Goal: Task Accomplishment & Management: Use online tool/utility

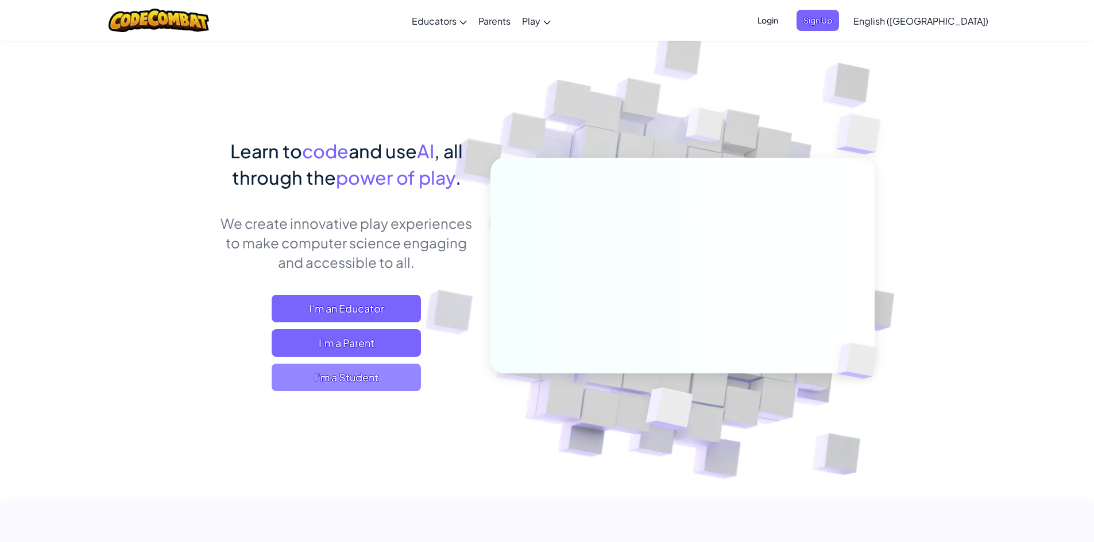
click at [328, 379] on span "I'm a Student" at bounding box center [346, 378] width 149 height 28
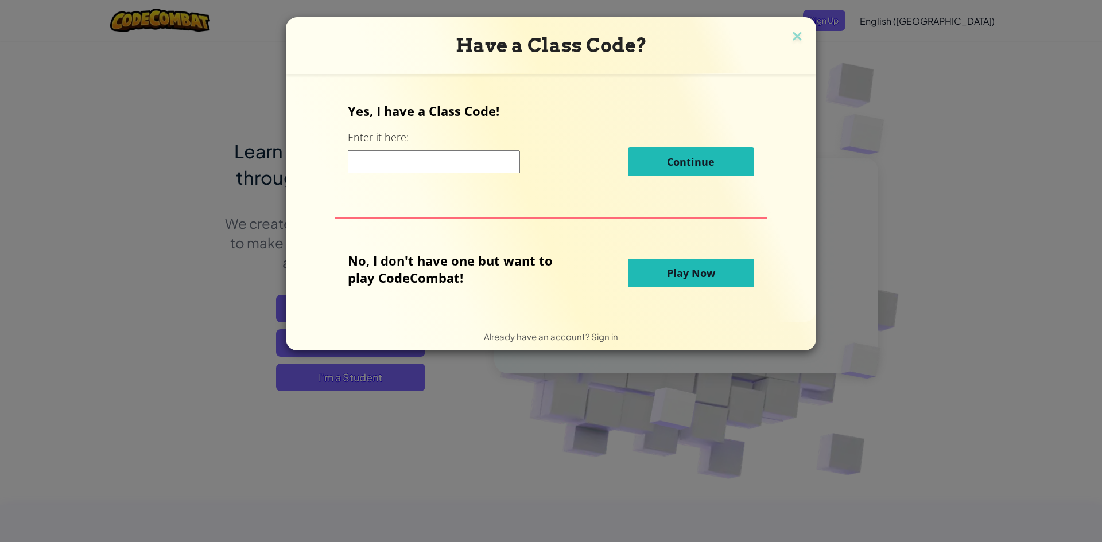
click at [731, 275] on button "Play Now" at bounding box center [691, 273] width 126 height 29
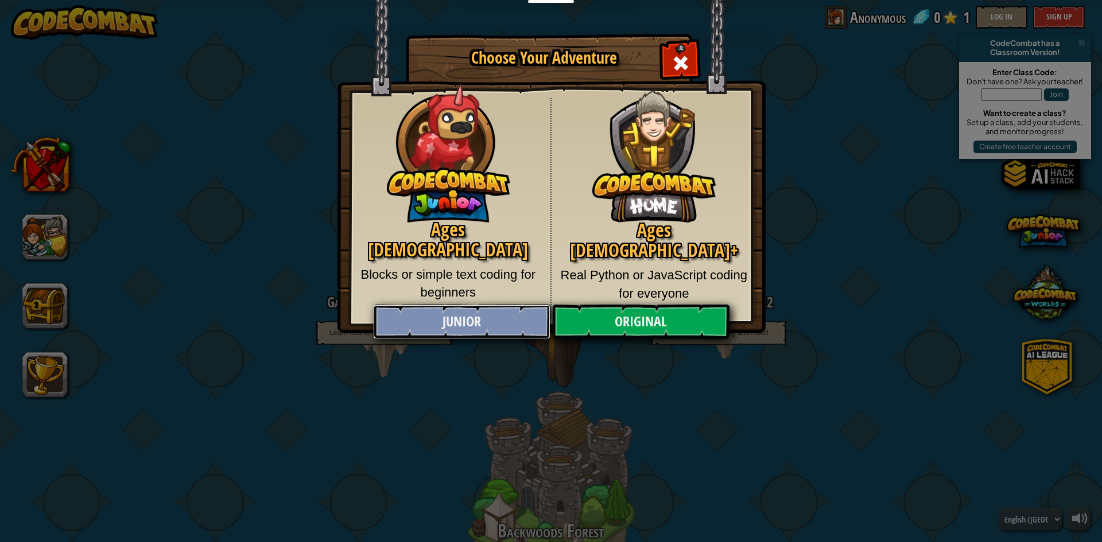
click at [463, 324] on link "Junior" at bounding box center [461, 322] width 177 height 34
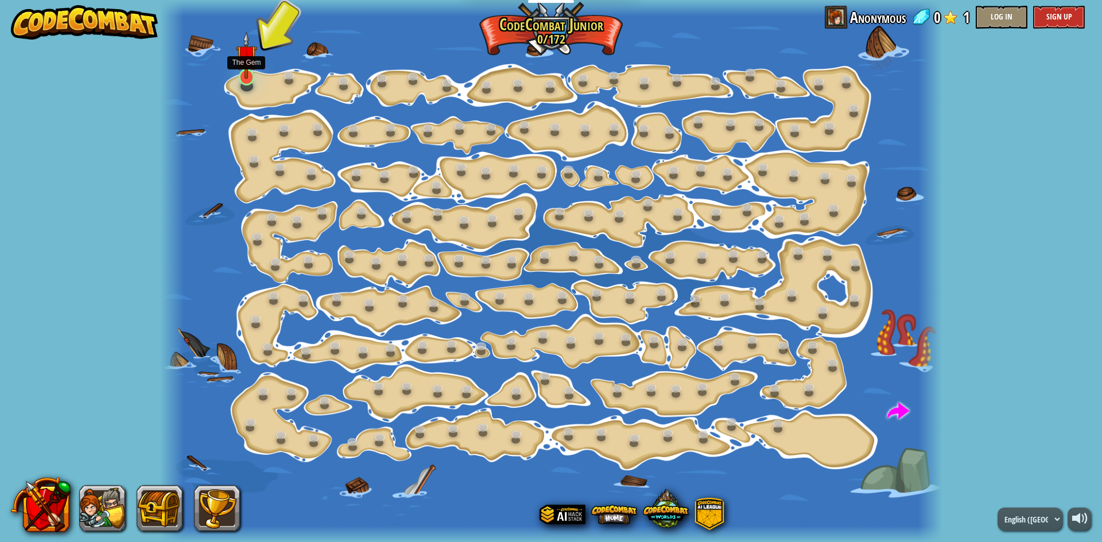
click at [241, 75] on img at bounding box center [246, 56] width 21 height 48
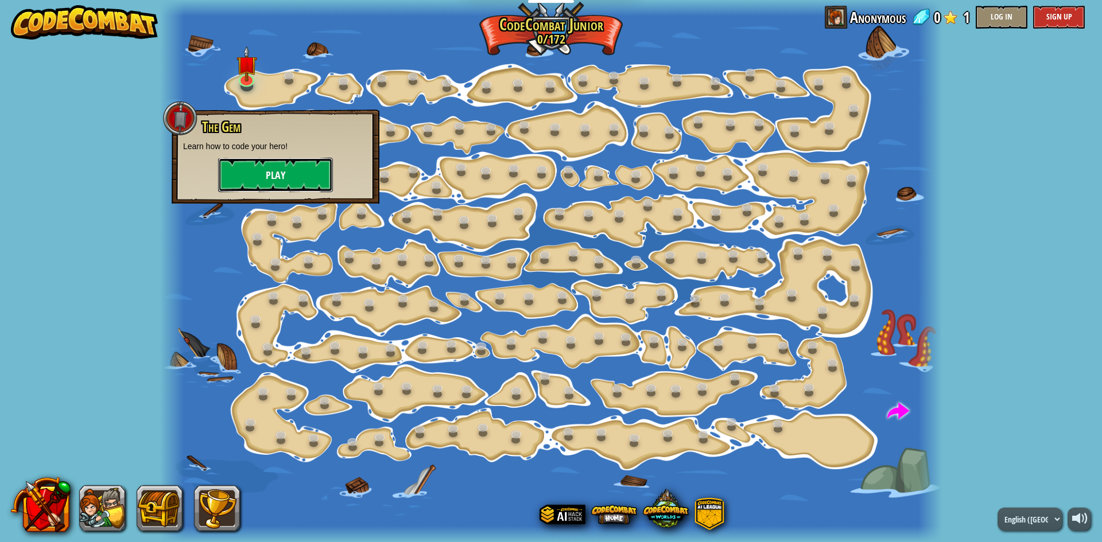
click at [266, 176] on button "Play" at bounding box center [275, 175] width 115 height 34
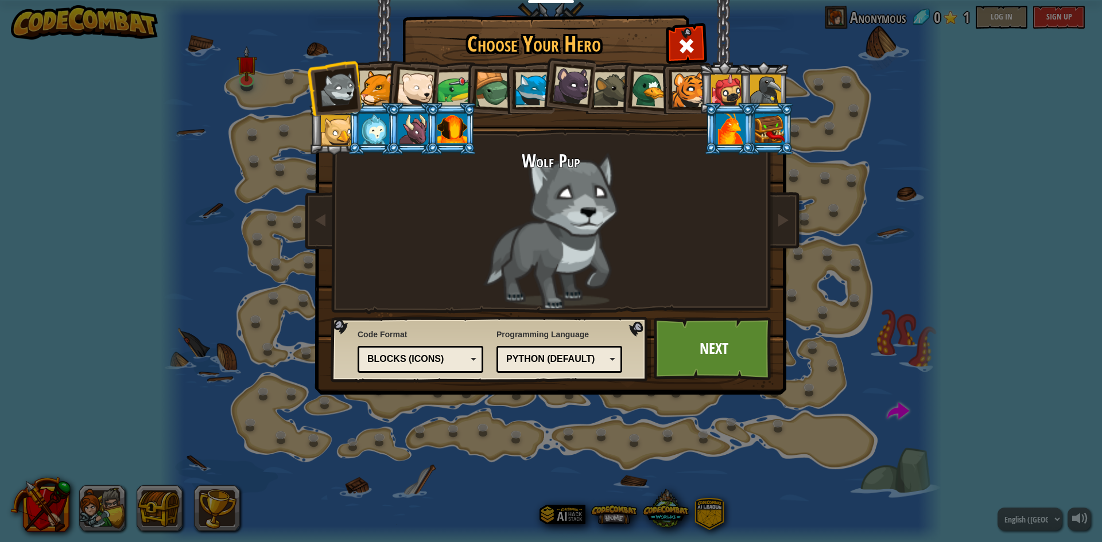
click at [599, 363] on div "Python (Default)" at bounding box center [555, 359] width 99 height 13
click at [603, 472] on div "Choose Your Hero 0 Wolf Pup Cougar Polar Bear Cub Frog Turtle Blue Fox Panther …" at bounding box center [551, 271] width 1102 height 542
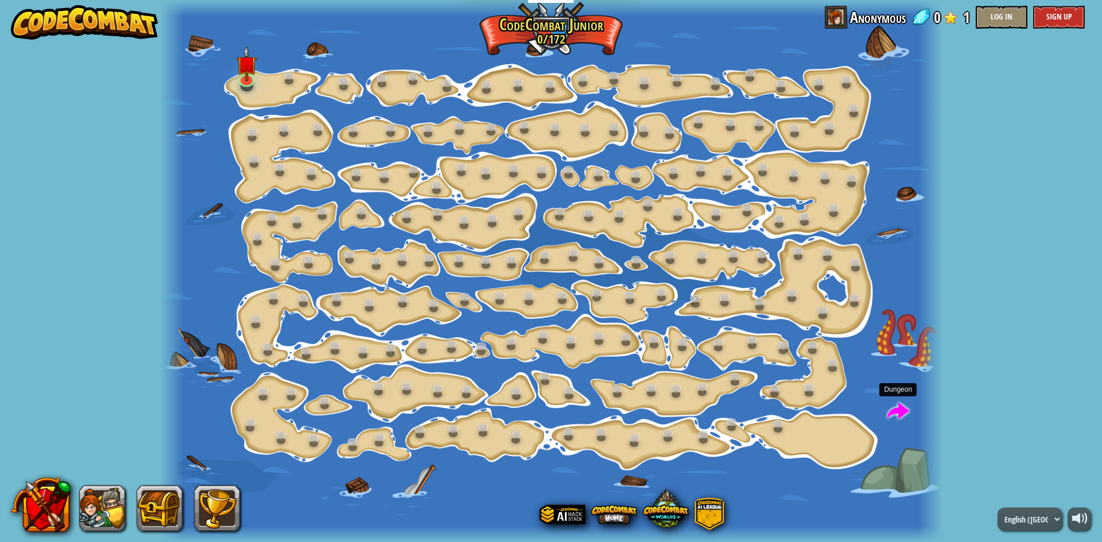
click at [901, 413] on span at bounding box center [898, 412] width 22 height 22
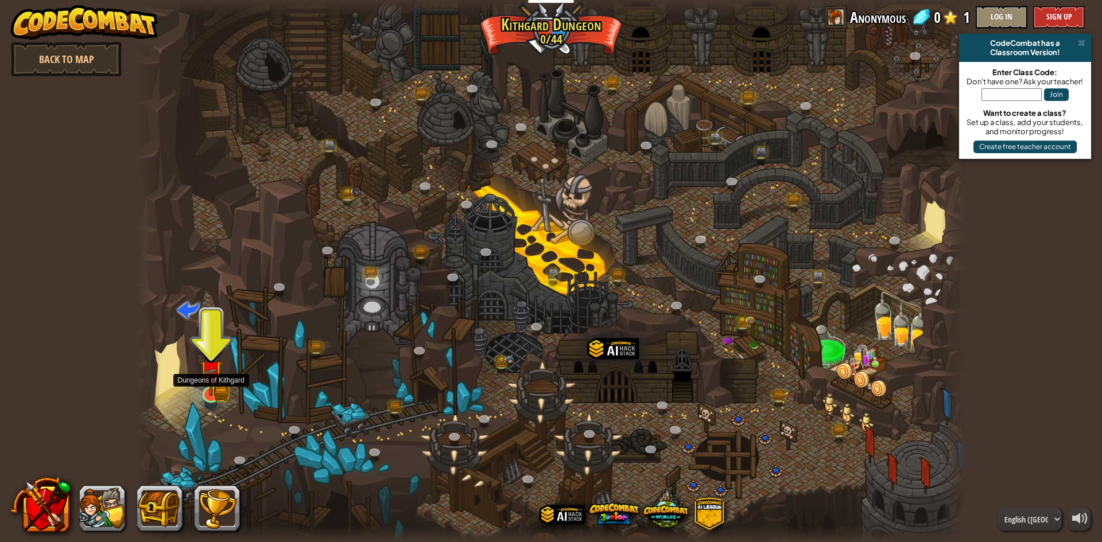
click at [223, 397] on img at bounding box center [221, 392] width 15 height 17
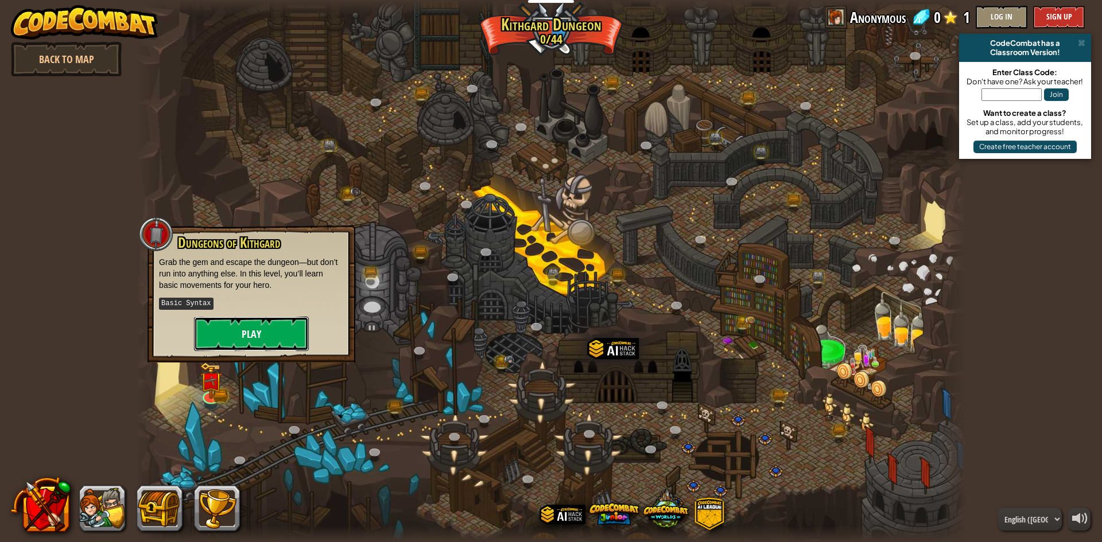
click at [258, 336] on button "Play" at bounding box center [251, 334] width 115 height 34
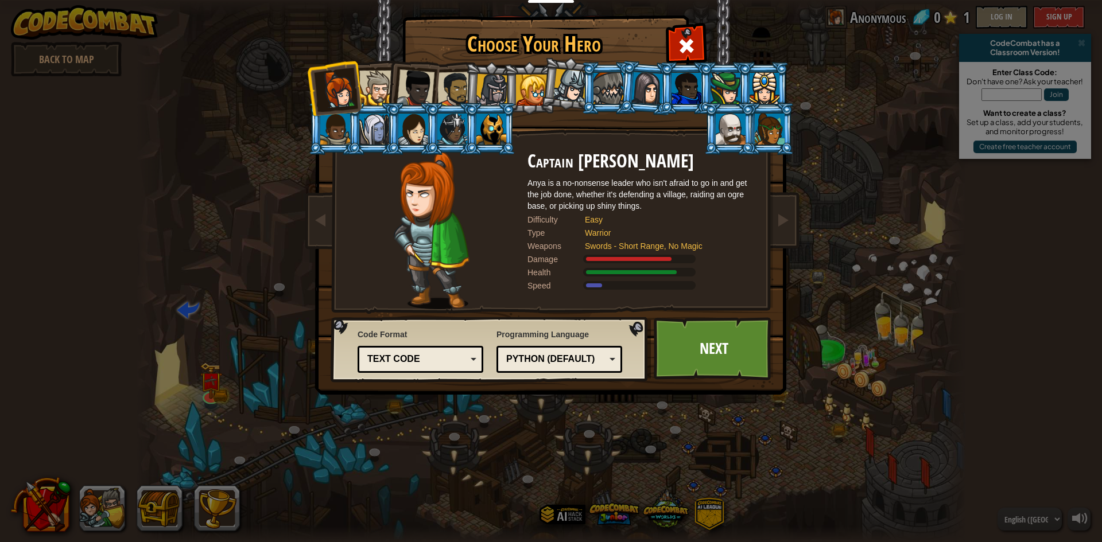
click at [451, 87] on div at bounding box center [455, 90] width 36 height 36
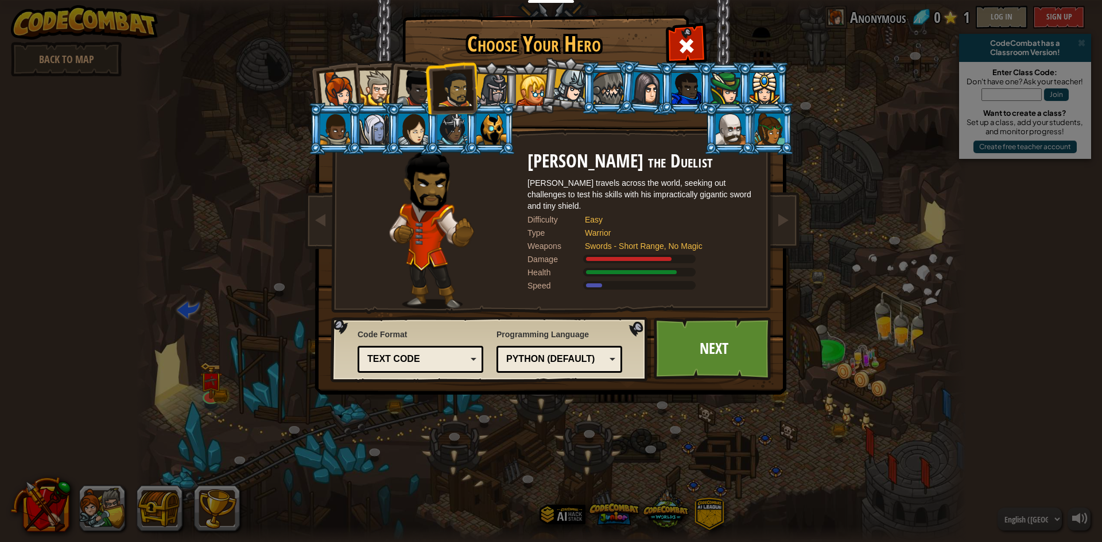
click at [459, 128] on div at bounding box center [452, 129] width 30 height 31
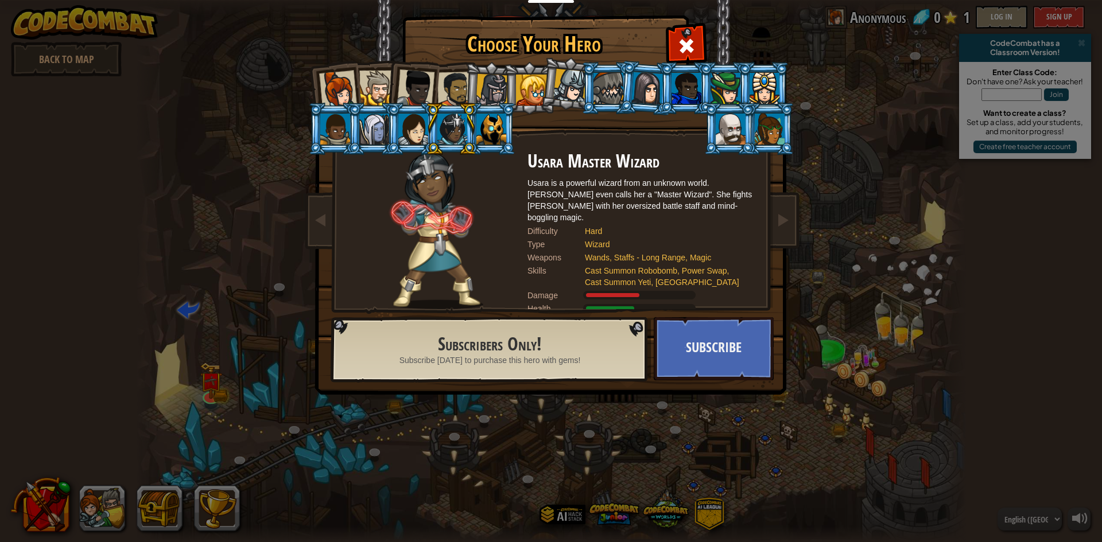
click at [335, 90] on div at bounding box center [338, 90] width 38 height 38
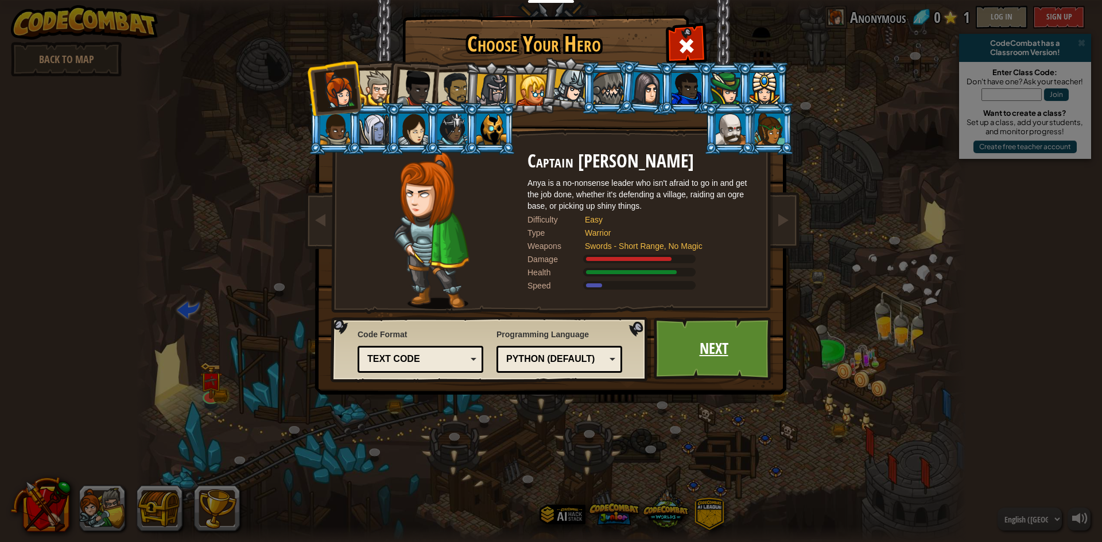
click at [724, 358] on link "Next" at bounding box center [714, 348] width 120 height 63
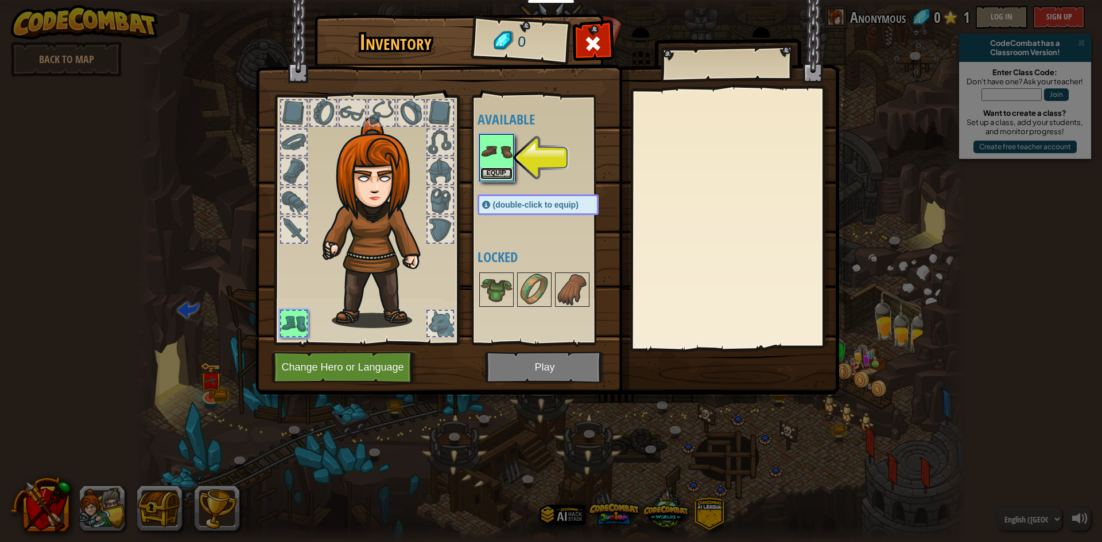
click at [497, 172] on button "Equip" at bounding box center [496, 174] width 32 height 12
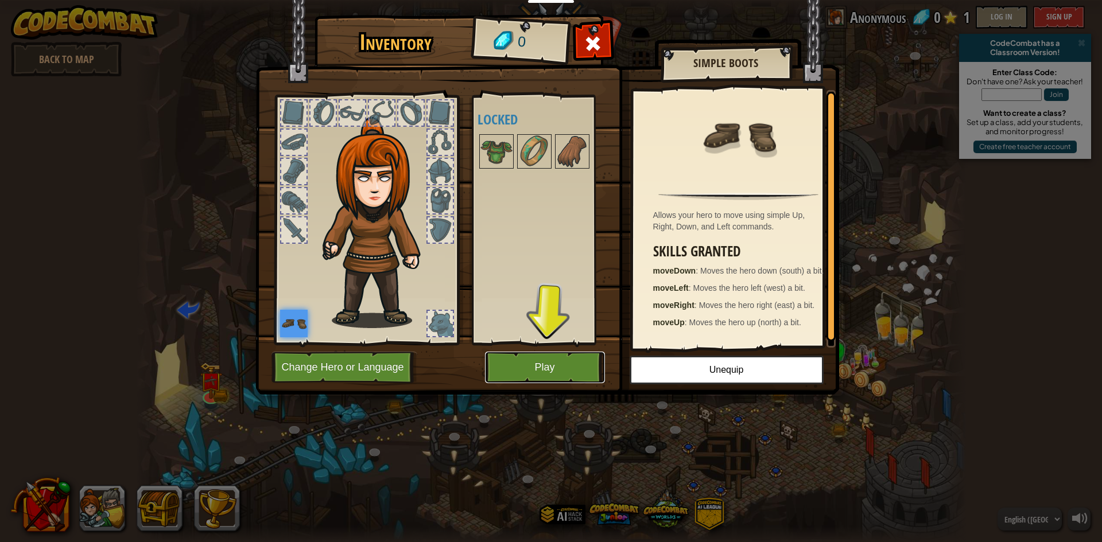
click at [545, 373] on button "Play" at bounding box center [545, 368] width 120 height 32
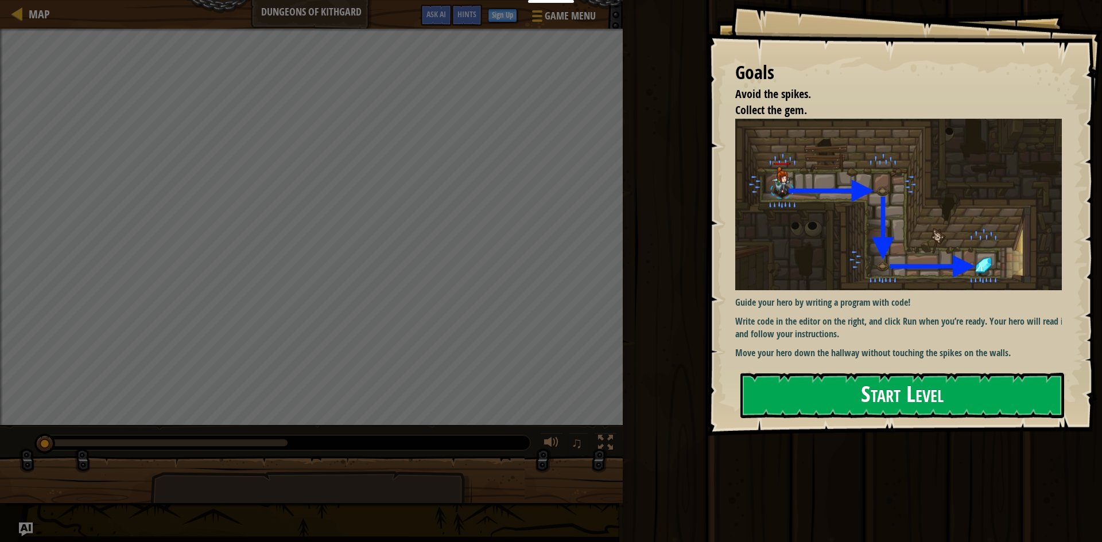
click at [919, 392] on button "Start Level" at bounding box center [903, 395] width 324 height 45
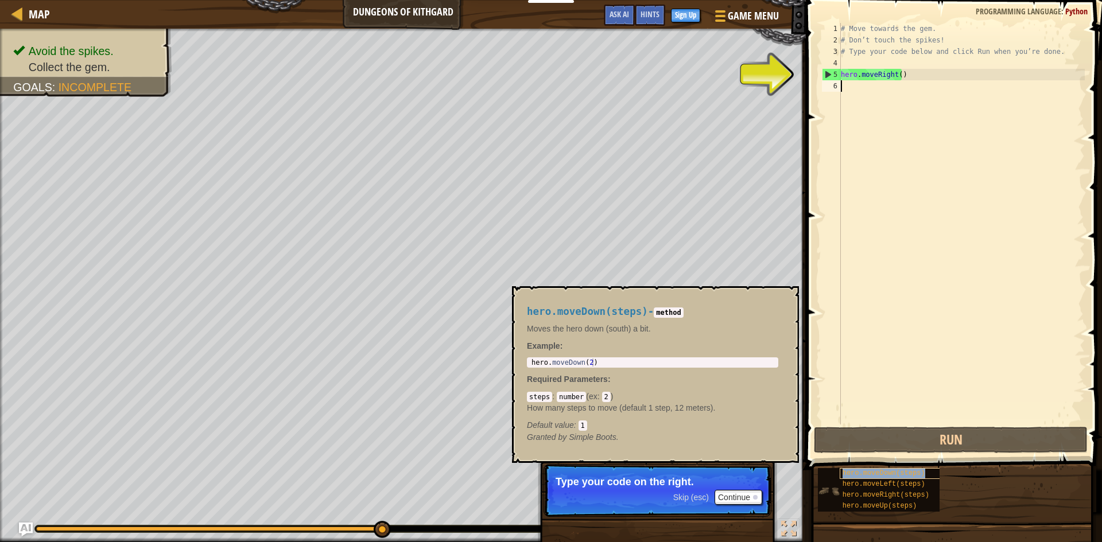
click at [896, 474] on span "hero.moveDown(steps)" at bounding box center [884, 474] width 83 height 8
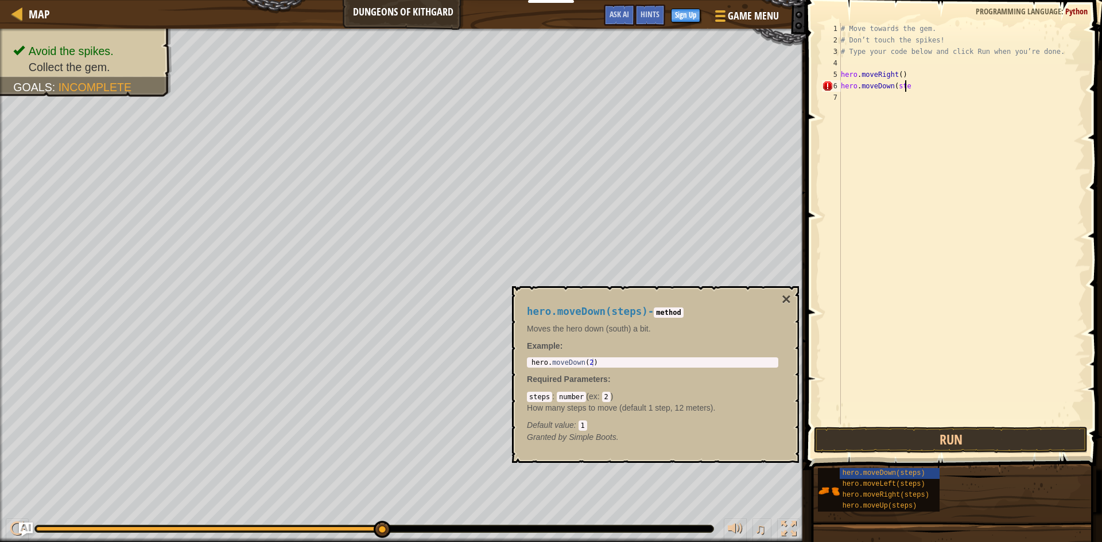
scroll to position [5, 5]
type textarea "hero.moveDown(steps)"
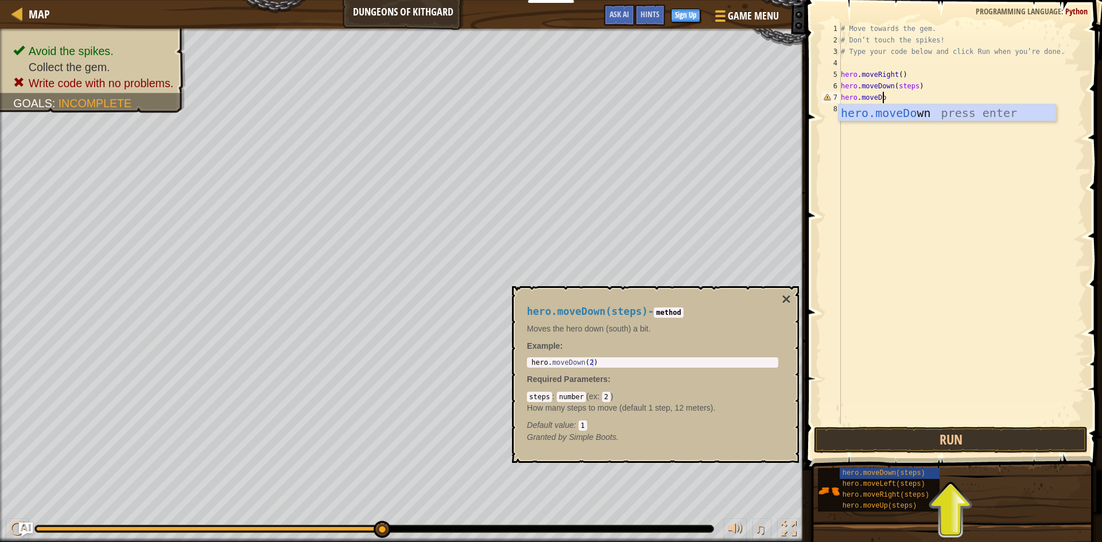
scroll to position [5, 3]
type textarea "hero.moveDown"
type textarea "hero.moveDown(3)"
